Goal: Share content: Share content

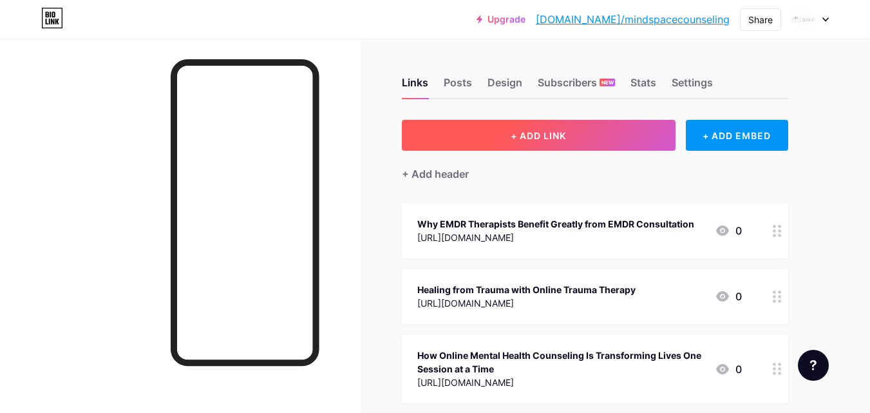
click at [583, 136] on button "+ ADD LINK" at bounding box center [539, 135] width 274 height 31
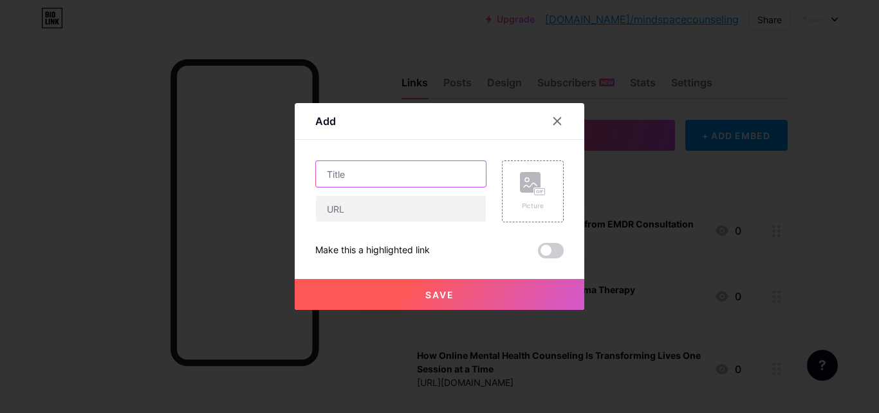
click at [342, 181] on input "text" at bounding box center [401, 174] width 170 height 26
click at [360, 178] on input "text" at bounding box center [401, 174] width 170 height 26
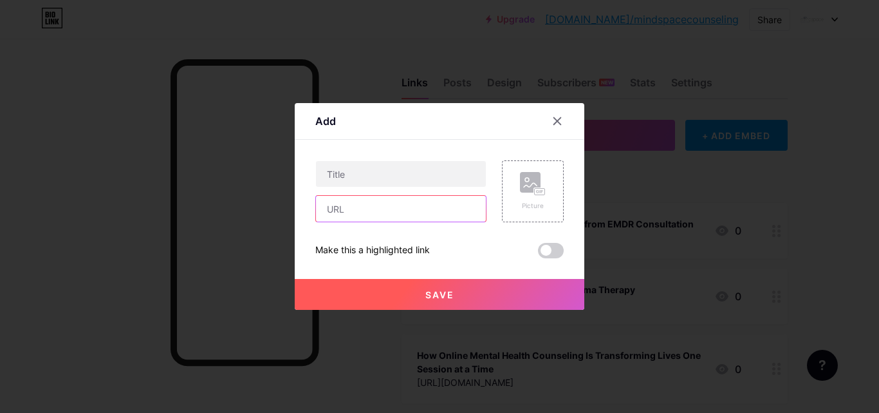
drag, startPoint x: 350, startPoint y: 213, endPoint x: 349, endPoint y: 203, distance: 9.7
click at [350, 213] on input "text" at bounding box center [401, 209] width 170 height 26
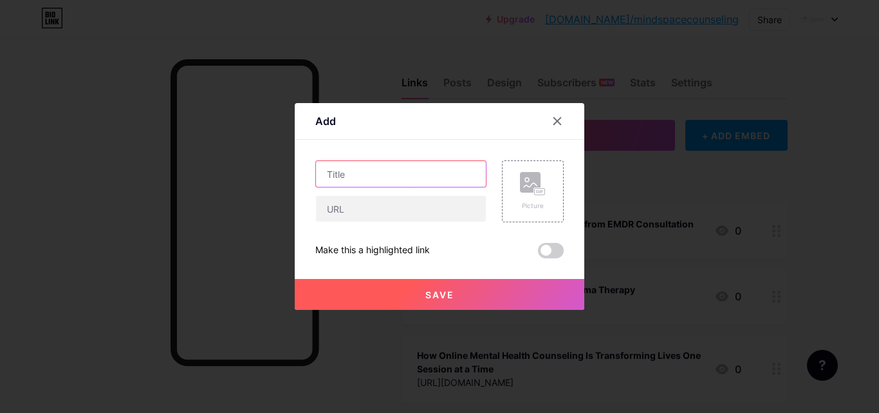
click at [339, 174] on input "text" at bounding box center [401, 174] width 170 height 26
paste input "Healing from Trauma with EMDR Therapy and Counseling in [GEOGRAPHIC_DATA], [GEO…"
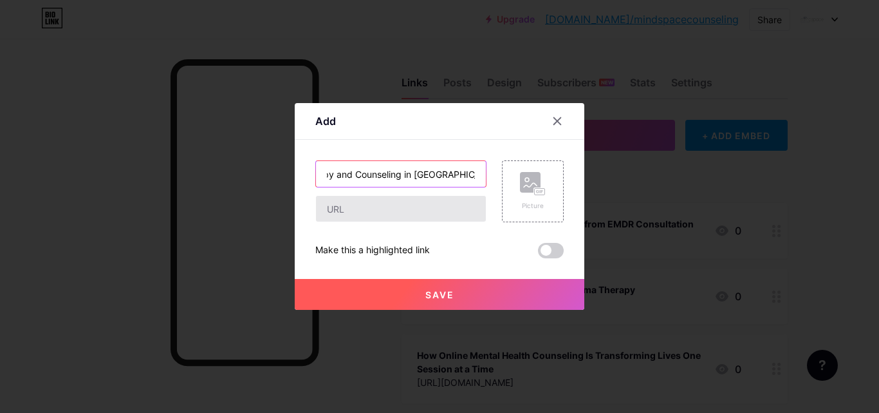
type input "Healing from Trauma with EMDR Therapy and Counseling in [GEOGRAPHIC_DATA], [GEO…"
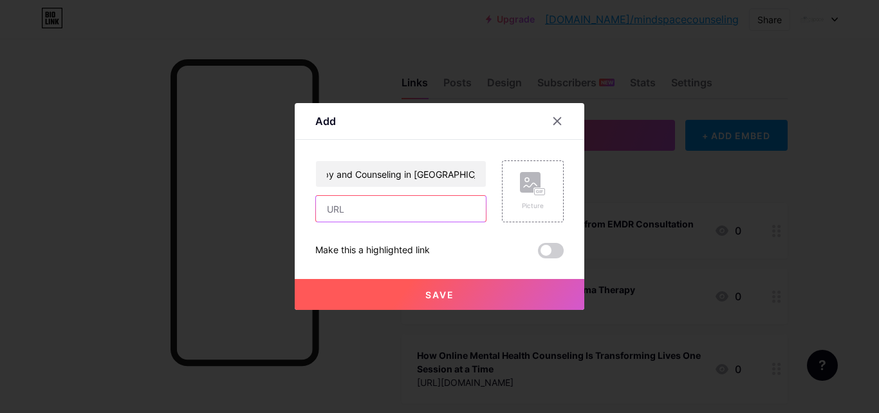
click at [346, 207] on input "text" at bounding box center [401, 209] width 170 height 26
paste input "[URL][DOMAIN_NAME]"
type input "[URL][DOMAIN_NAME]"
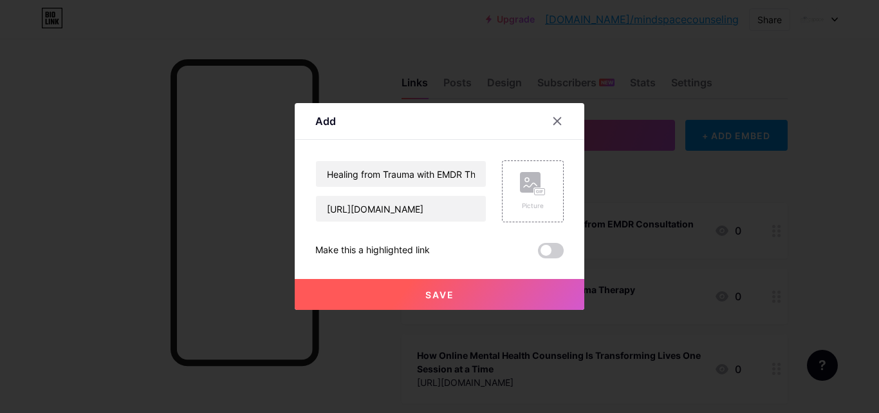
click at [474, 288] on button "Save" at bounding box center [440, 294] width 290 height 31
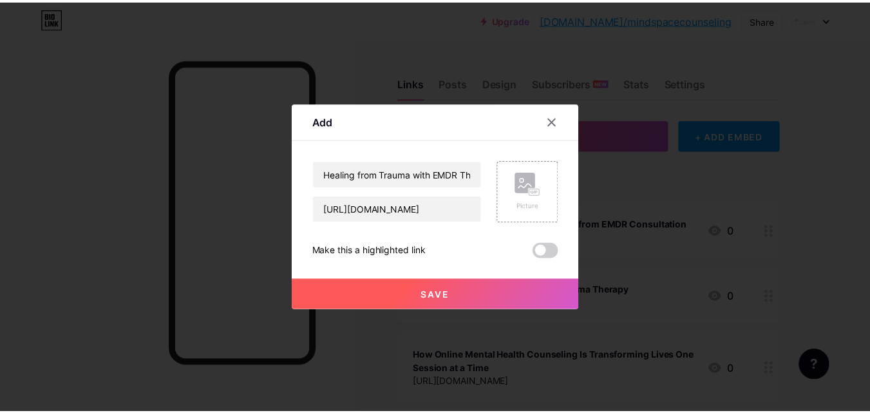
scroll to position [0, 0]
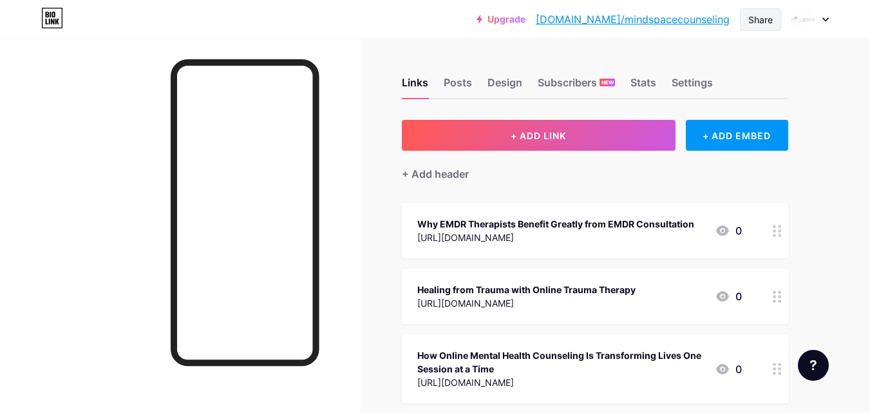
click at [756, 17] on div "Share" at bounding box center [760, 20] width 24 height 14
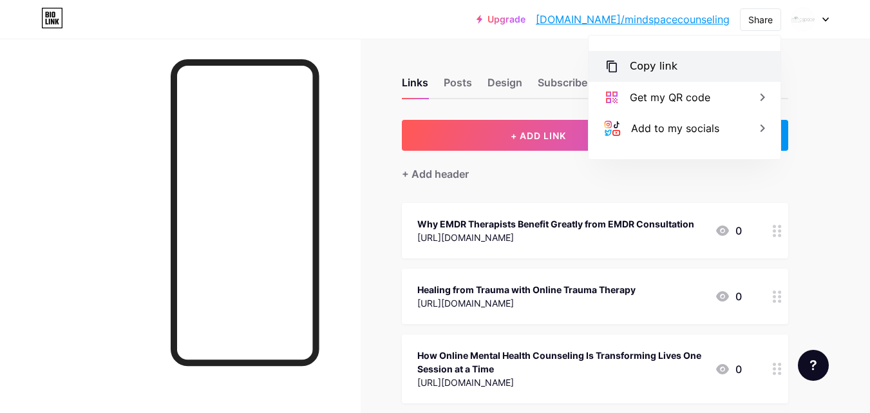
click at [652, 64] on div "Copy link" at bounding box center [654, 66] width 48 height 15
